Goal: Find specific page/section: Find specific page/section

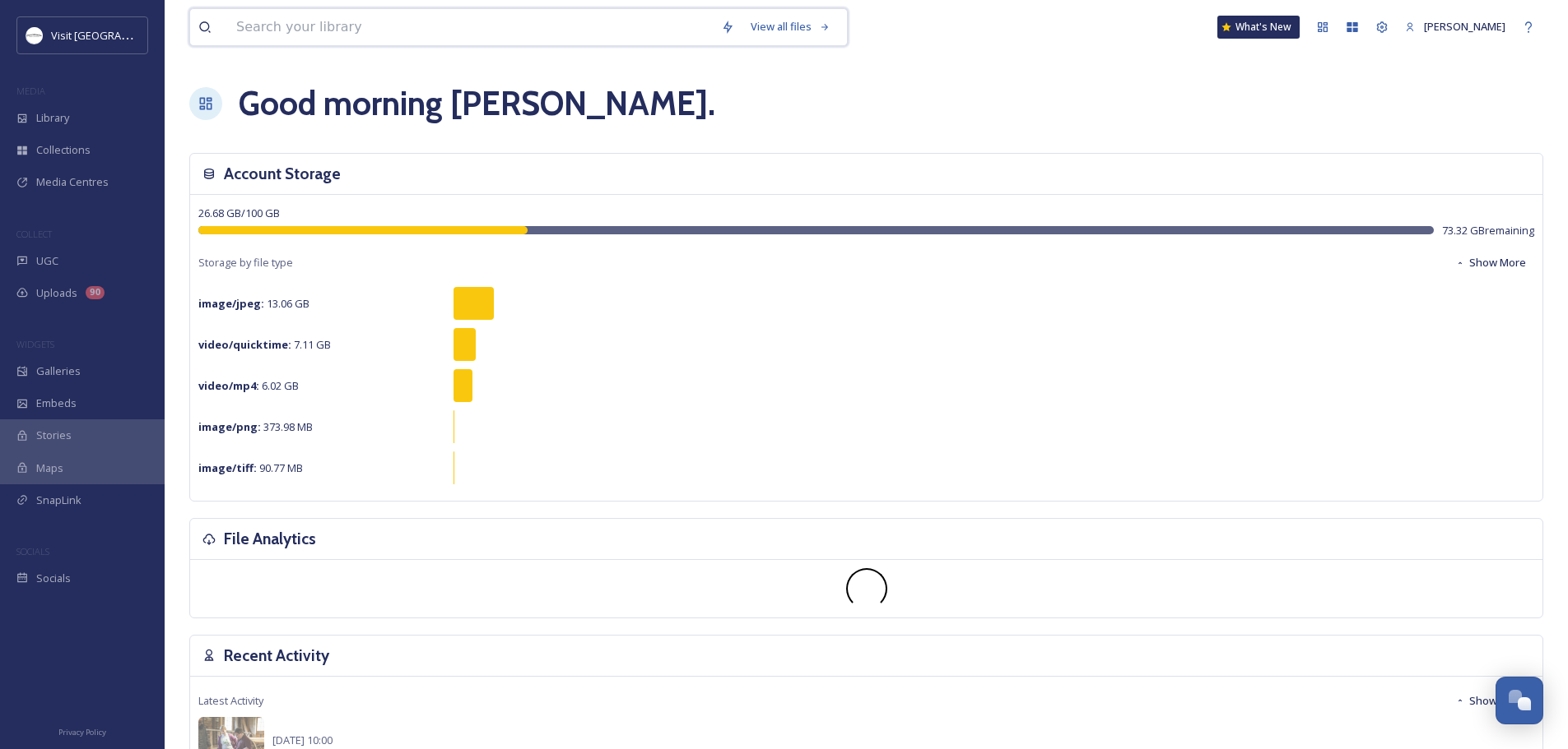
click at [310, 24] on input at bounding box center [471, 27] width 485 height 36
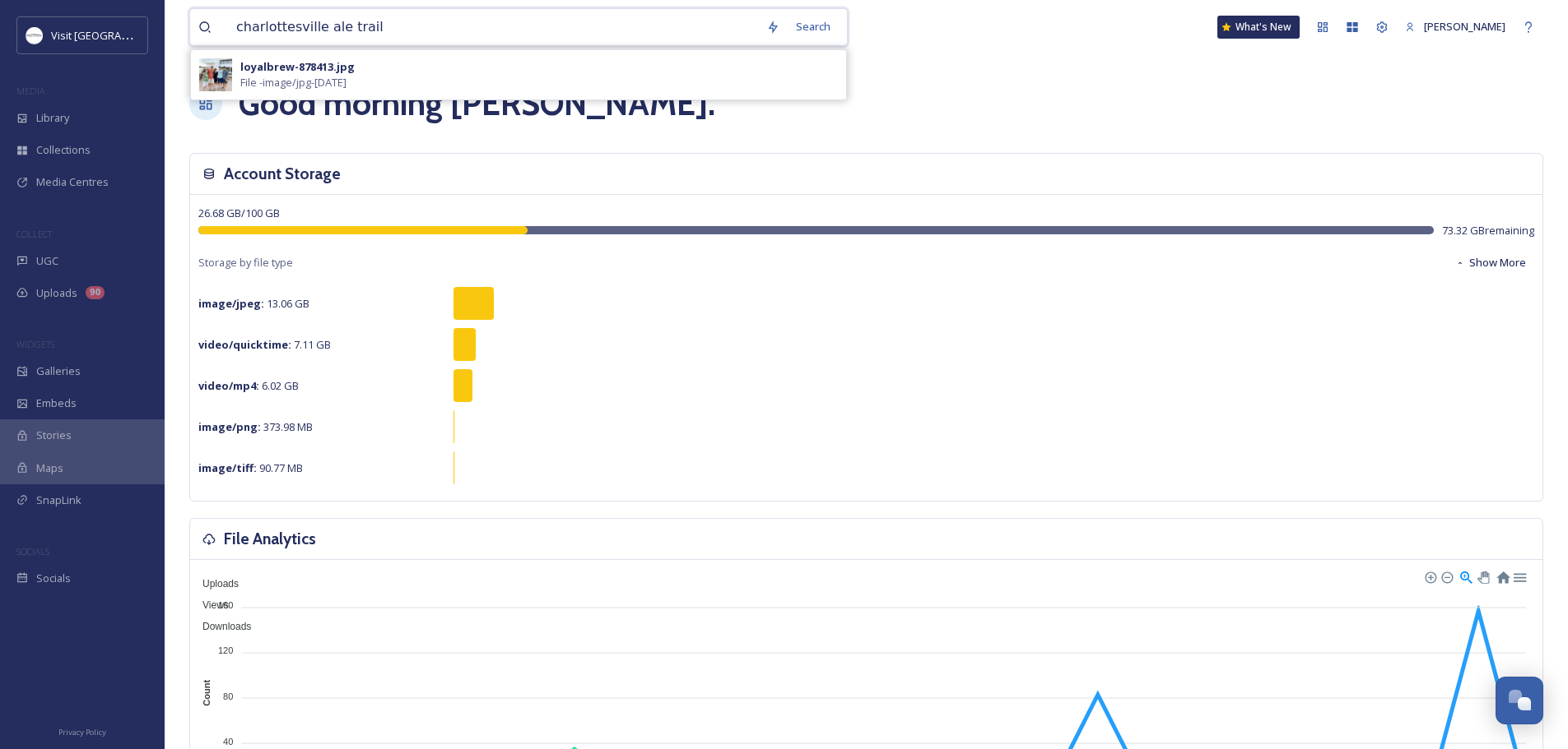
drag, startPoint x: 317, startPoint y: 31, endPoint x: 223, endPoint y: 39, distance: 94.3
click at [223, 39] on div "charlottesville ale trail" at bounding box center [478, 27] width 559 height 36
type input "ale trail"
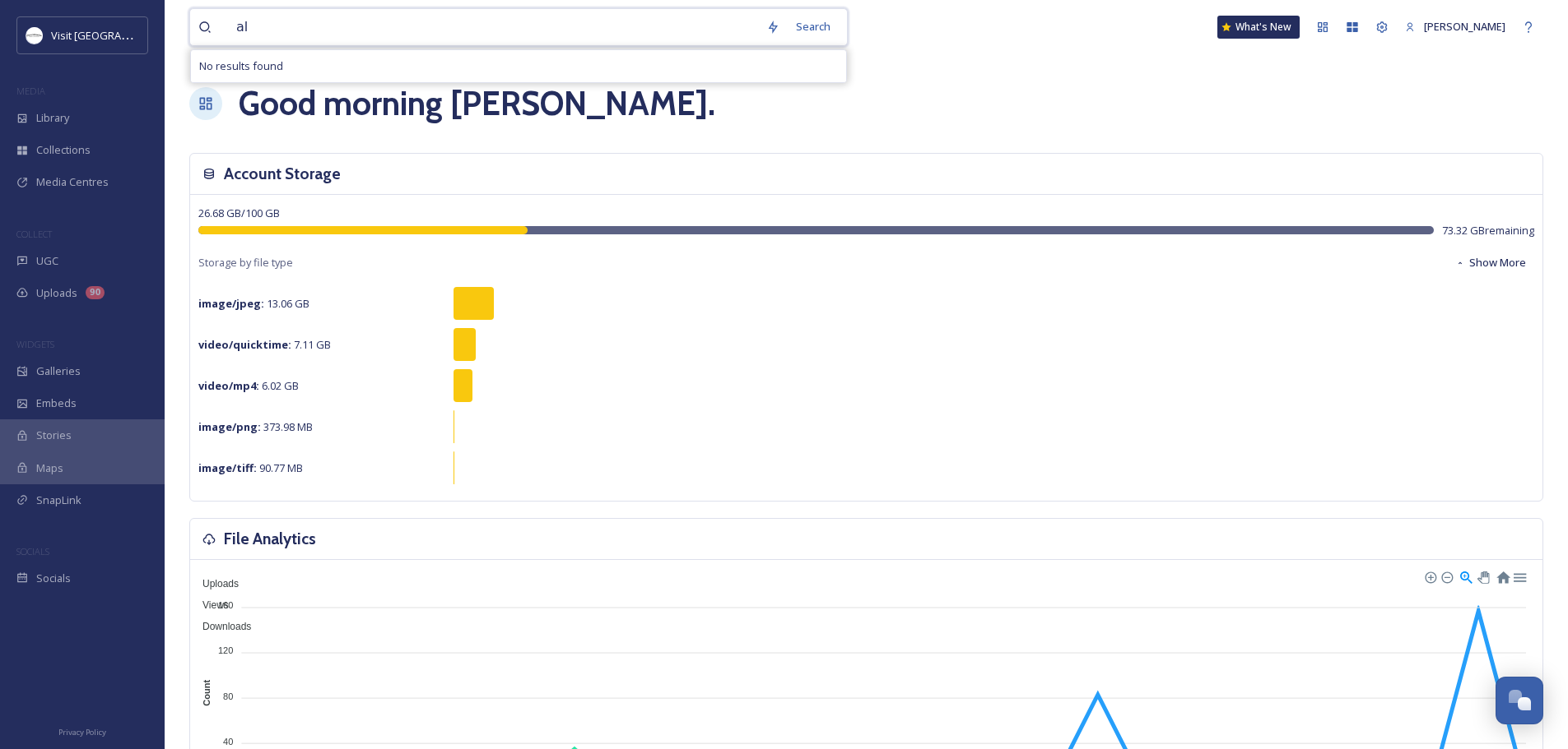
type input "a"
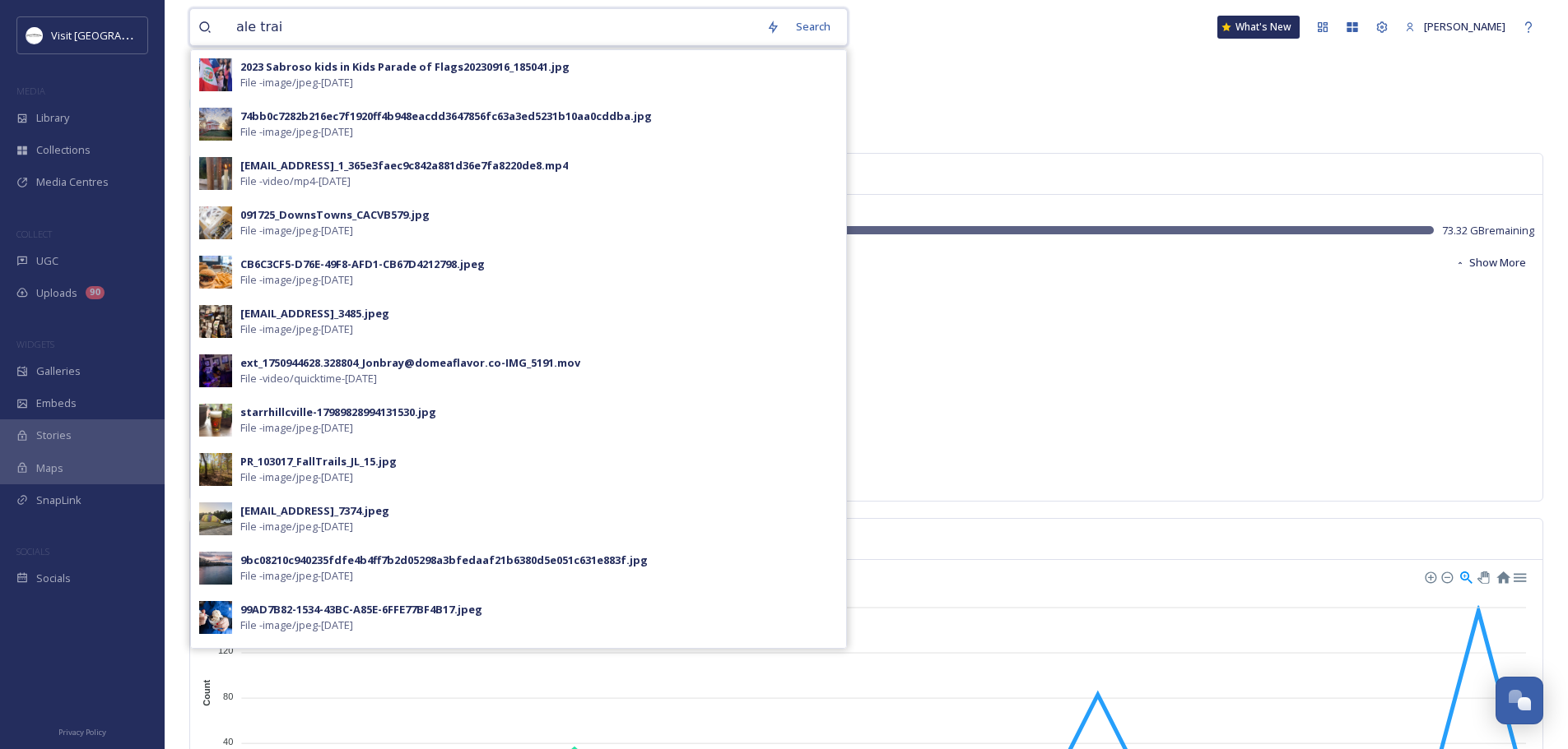
type input "ale trail"
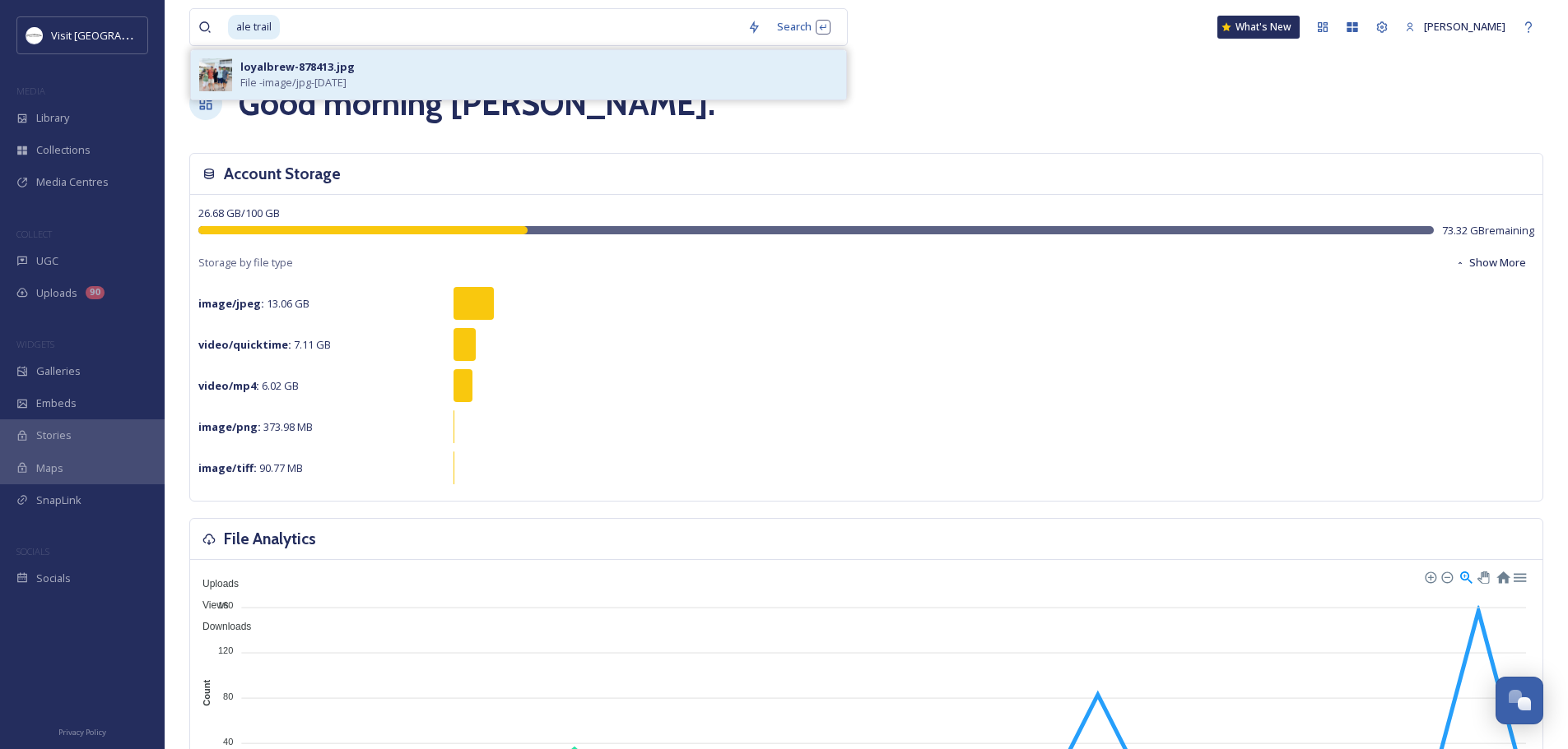
click at [339, 68] on div "loyalbrew-878413.jpg" at bounding box center [297, 67] width 114 height 16
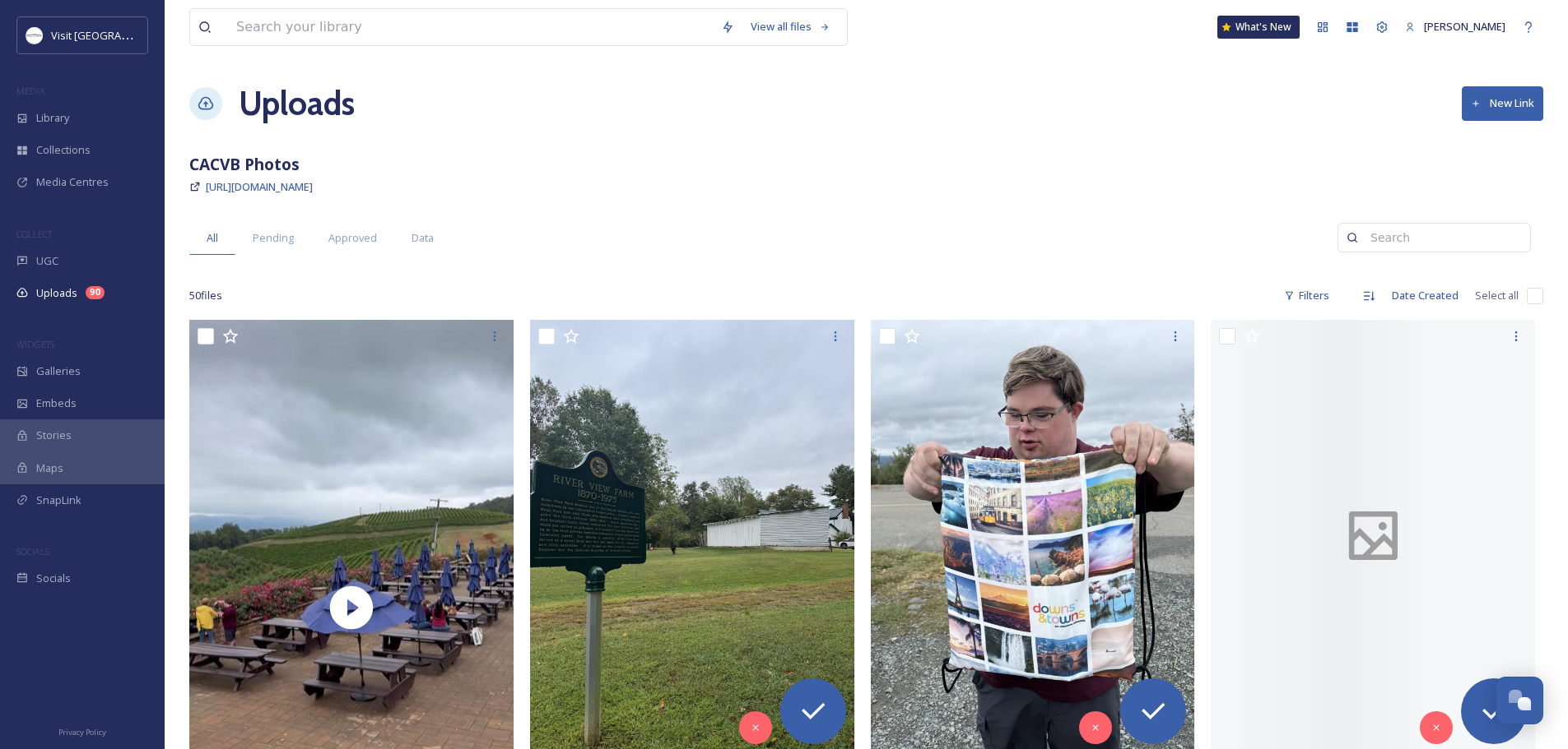
scroll to position [1088, 0]
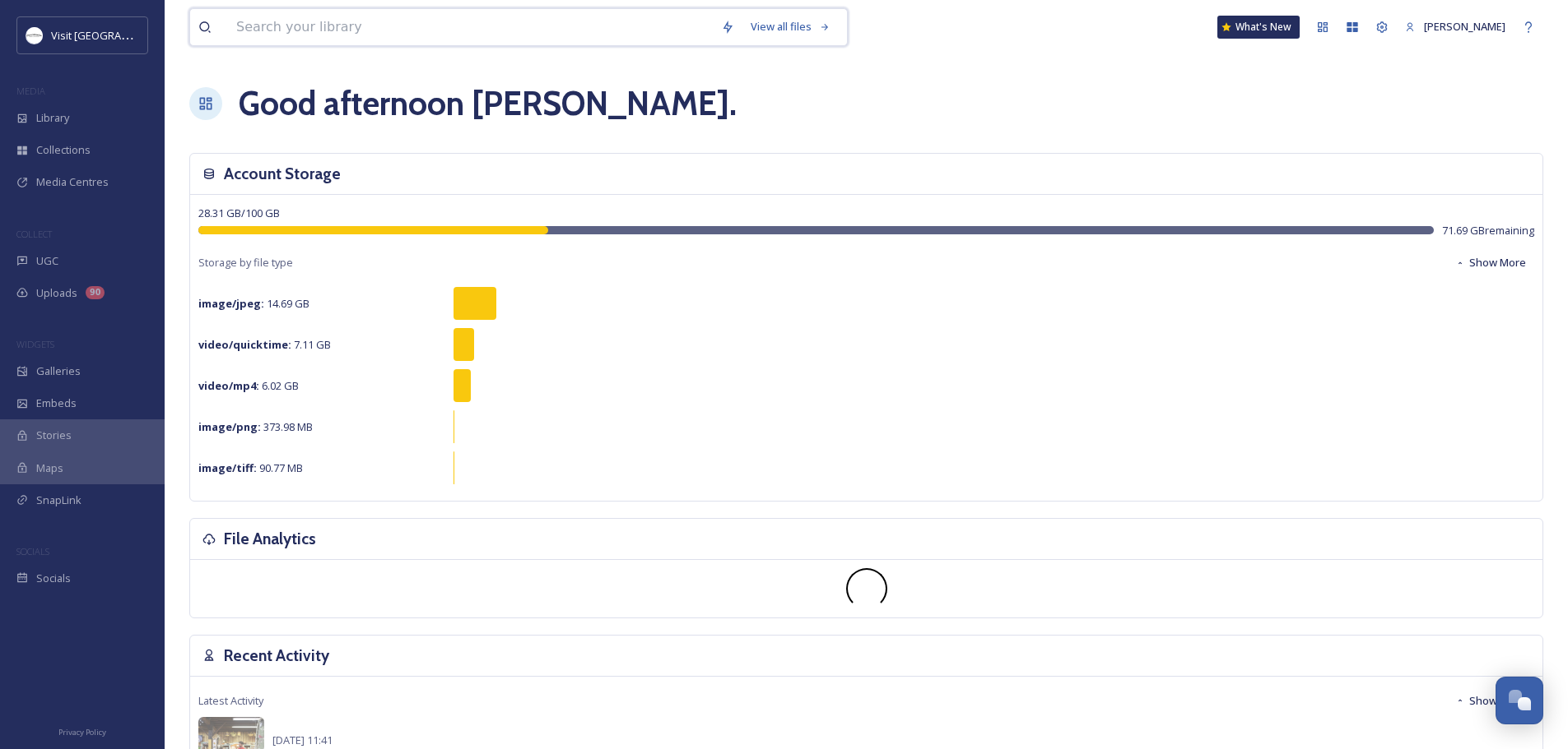
click at [364, 28] on input at bounding box center [471, 27] width 485 height 36
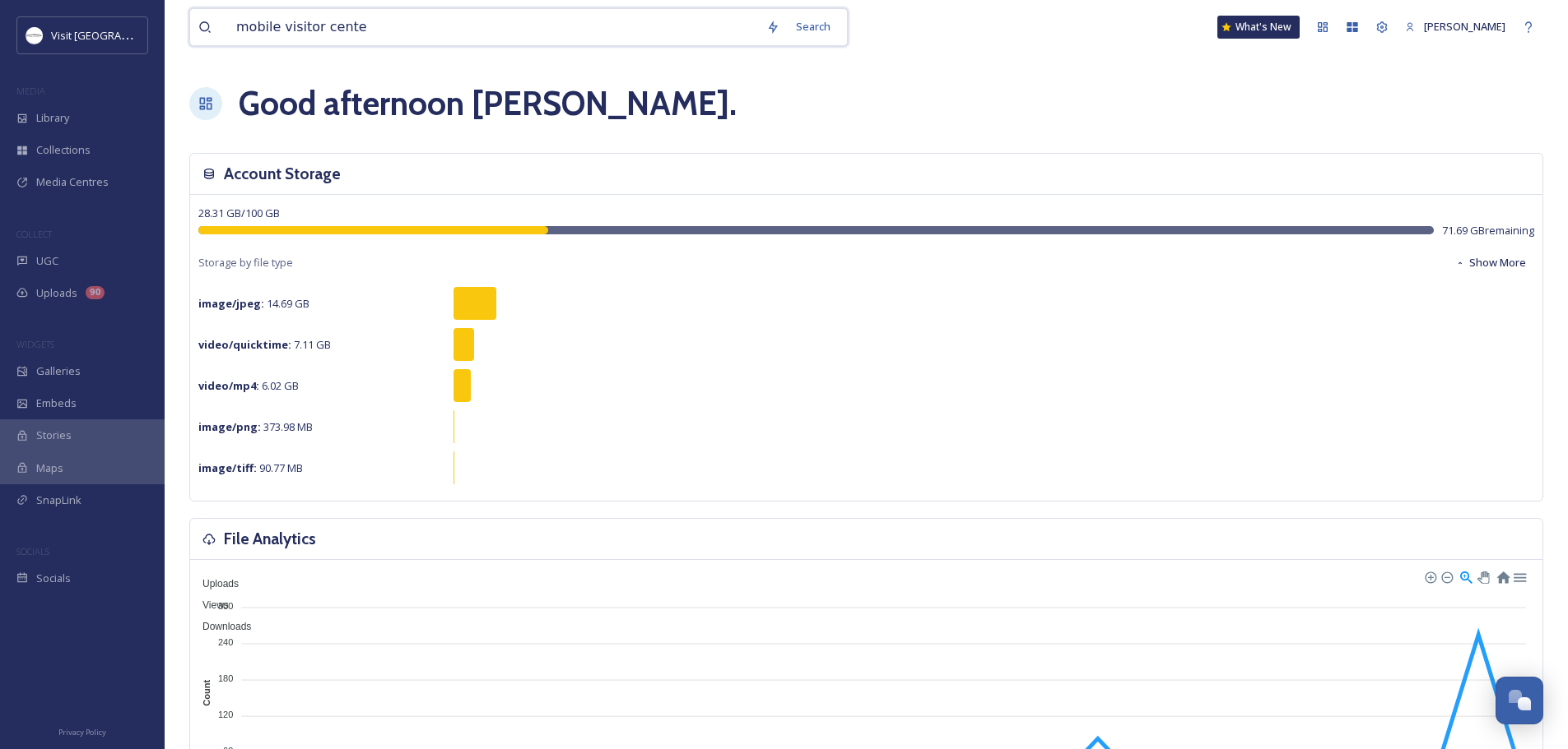
type input "mobile visitor center"
click at [364, 28] on input at bounding box center [542, 27] width 393 height 36
click at [335, 34] on span "mobile visitor center" at bounding box center [286, 27] width 117 height 24
